Goal: Task Accomplishment & Management: Manage account settings

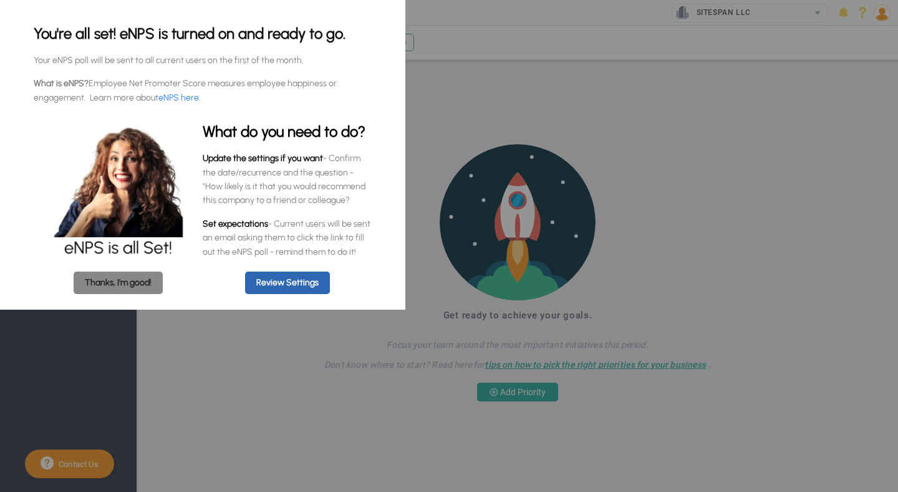
click at [128, 282] on link "Thanks, I'm good!" at bounding box center [118, 282] width 89 height 22
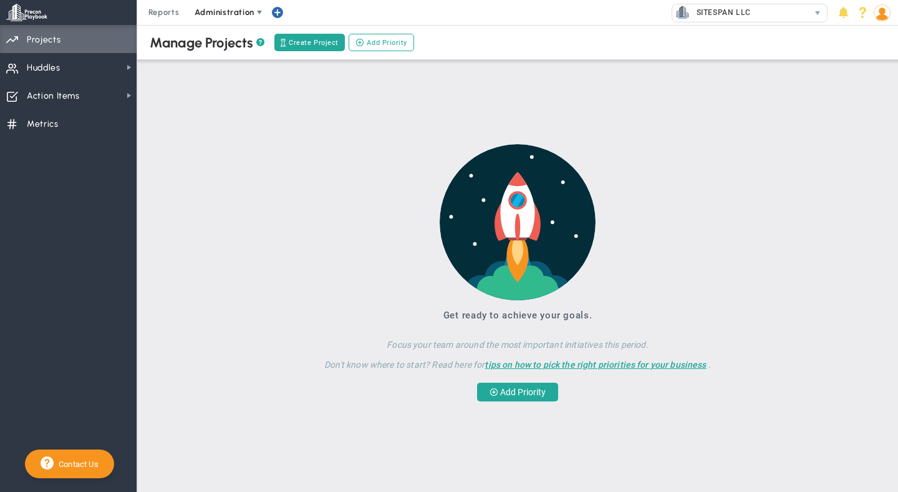
click at [191, 6] on span "Administration" at bounding box center [225, 12] width 80 height 25
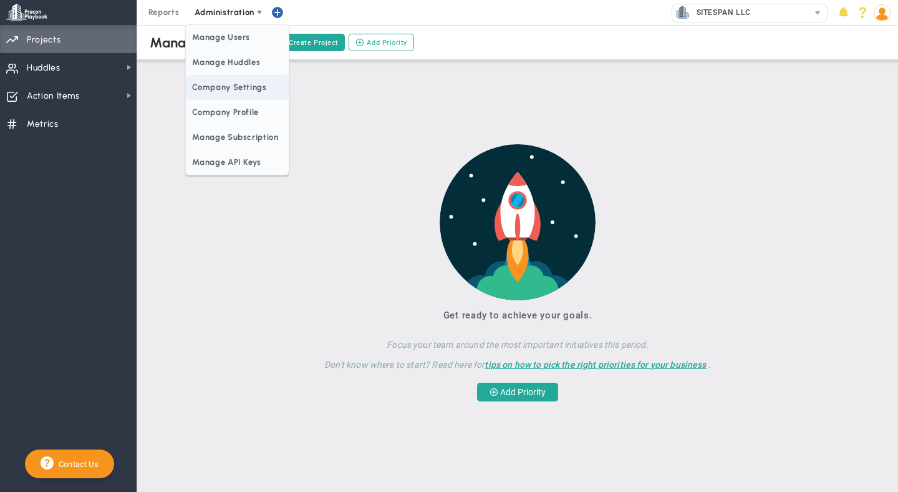
click at [223, 95] on span "Company Settings" at bounding box center [237, 87] width 102 height 25
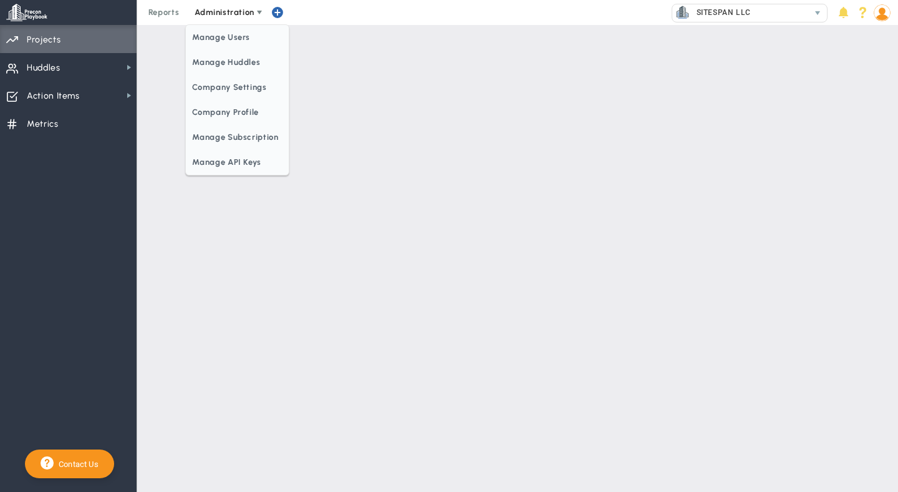
checkbox input "false"
checkbox input "true"
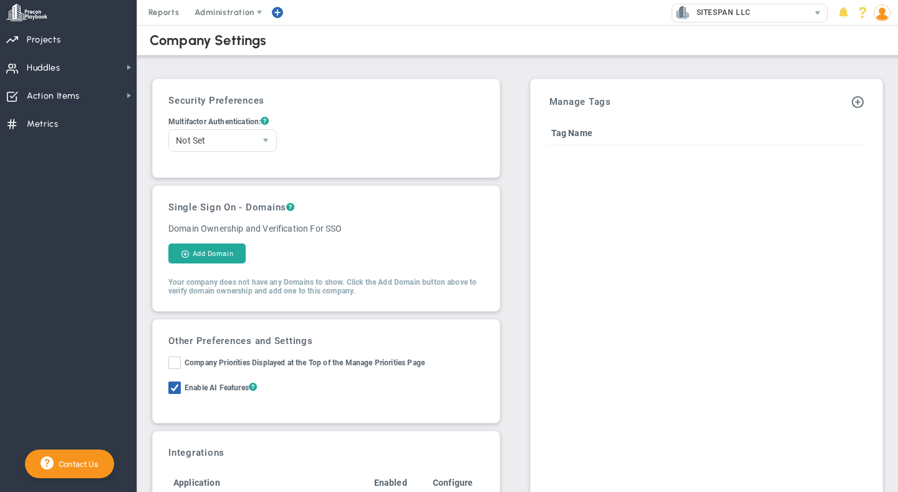
scroll to position [179, 0]
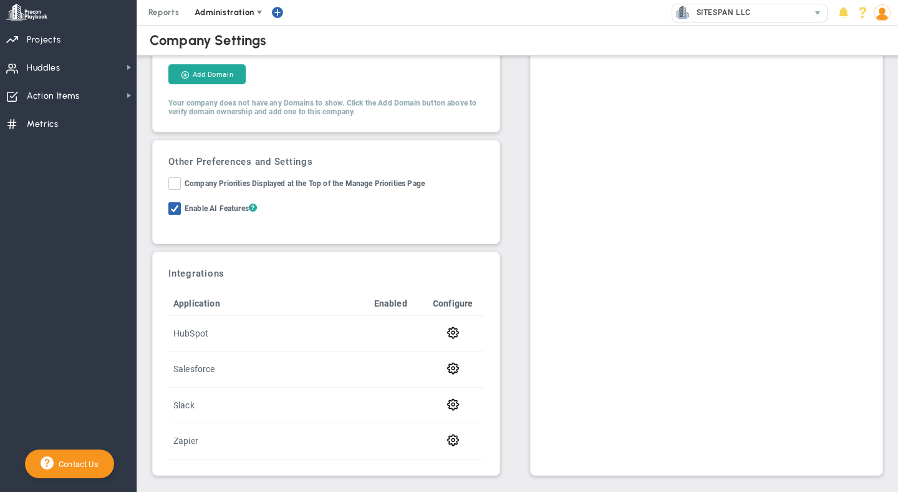
click at [235, 16] on span "Administration" at bounding box center [224, 11] width 59 height 9
click at [334, 12] on div "Strategy One Page Strategic Plan Alignment Checklist 4D Vision Summary Function…" at bounding box center [449, 12] width 898 height 25
